Goal: Task Accomplishment & Management: Manage account settings

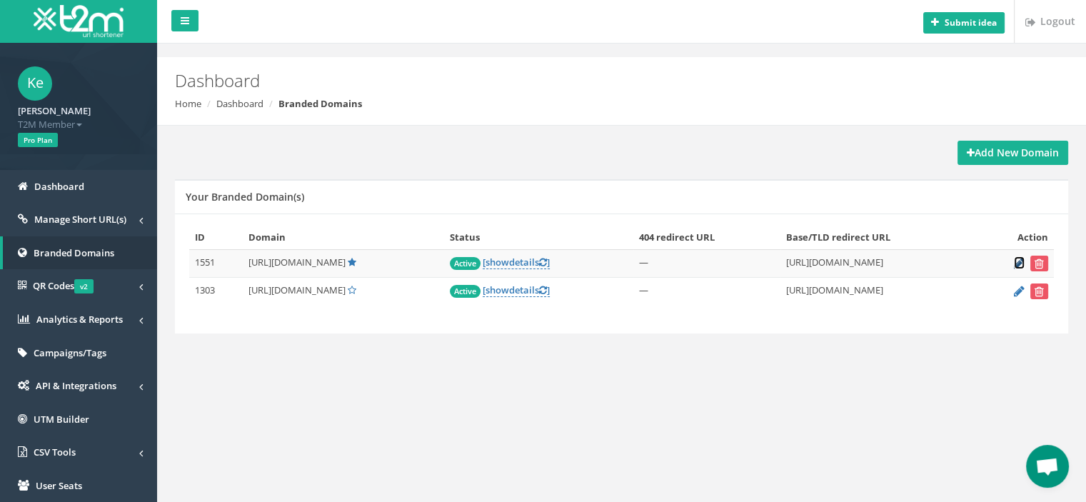
click at [1020, 261] on icon at bounding box center [1019, 263] width 11 height 9
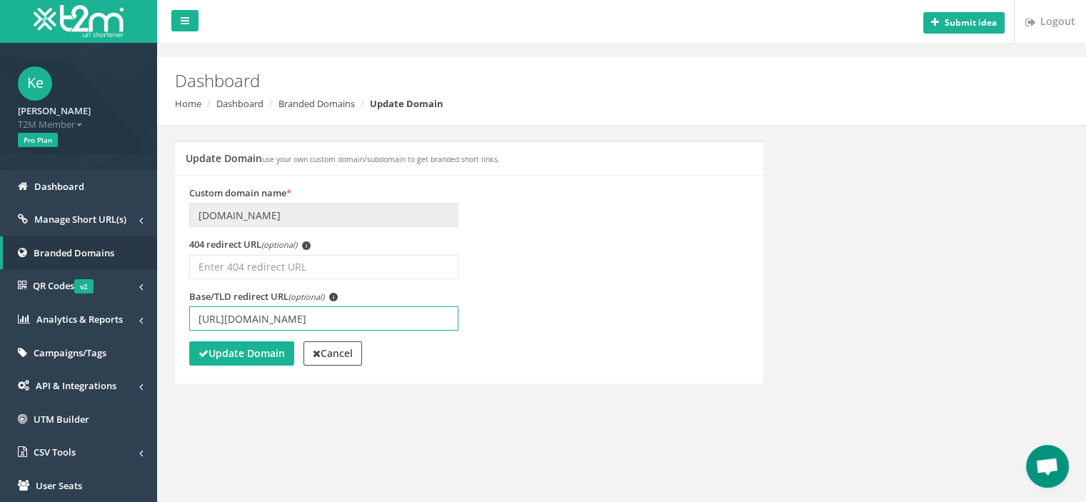
click at [321, 319] on input "https://www.betmarino867.com/tr/" at bounding box center [323, 318] width 269 height 24
type input "[URL][DOMAIN_NAME]"
click at [254, 365] on div "Update Domain Cancel" at bounding box center [469, 355] width 560 height 28
click at [255, 355] on strong "Update Domain" at bounding box center [242, 353] width 86 height 14
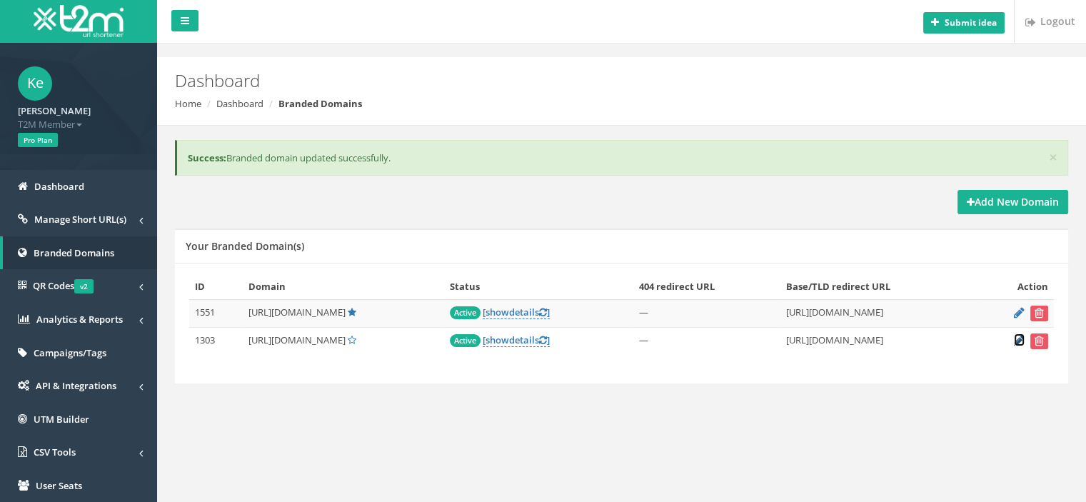
click at [1017, 339] on icon at bounding box center [1019, 340] width 11 height 9
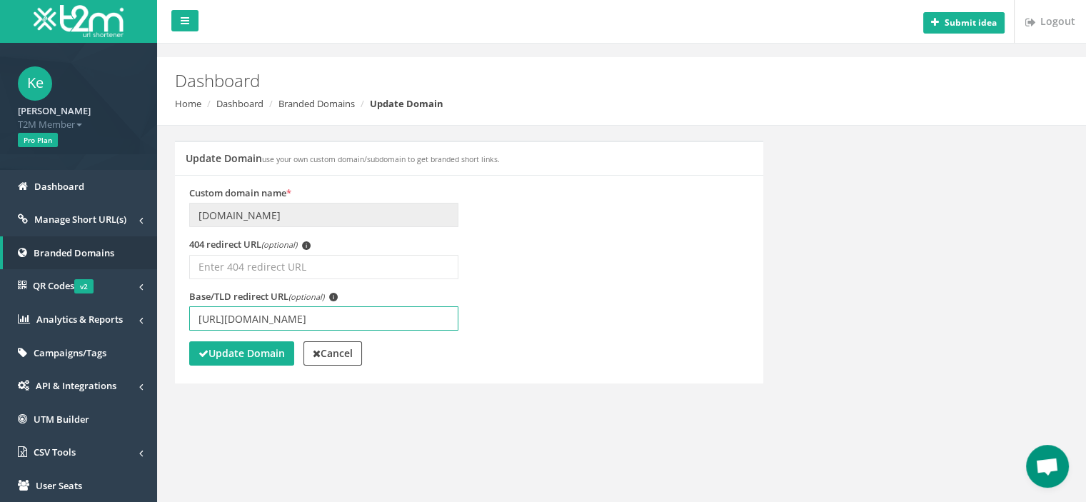
click at [318, 318] on input "[URL][DOMAIN_NAME]" at bounding box center [323, 318] width 269 height 24
type input "https://www.betmarino868.com/tr/"
click at [262, 351] on strong "Update Domain" at bounding box center [242, 353] width 86 height 14
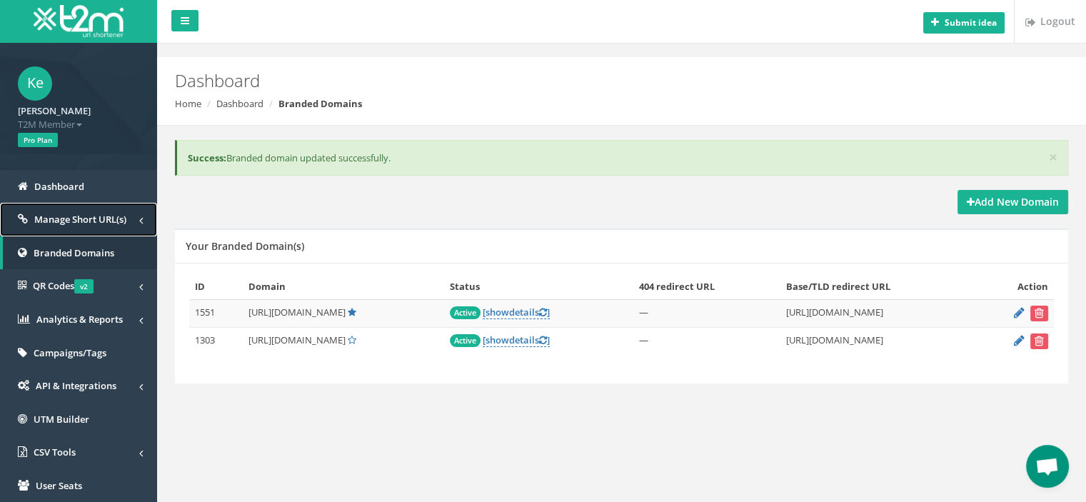
click at [96, 226] on link "Manage Short URL(s)" at bounding box center [78, 220] width 157 height 34
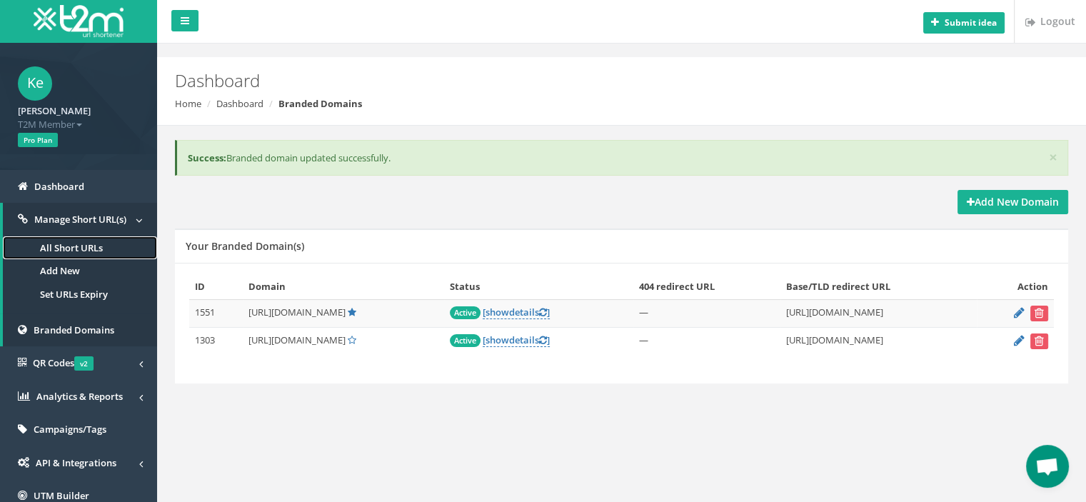
click at [84, 249] on link "All Short URLs" at bounding box center [80, 248] width 154 height 24
